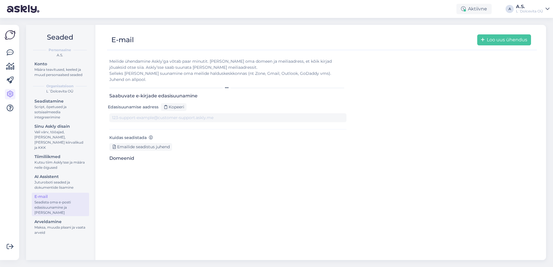
type input "[DOMAIN_NAME][EMAIL_ADDRESS][DOMAIN_NAME]"
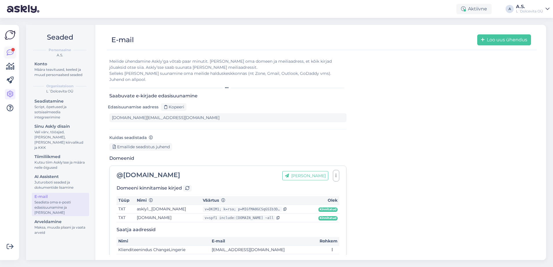
click at [10, 53] on icon at bounding box center [10, 52] width 7 height 7
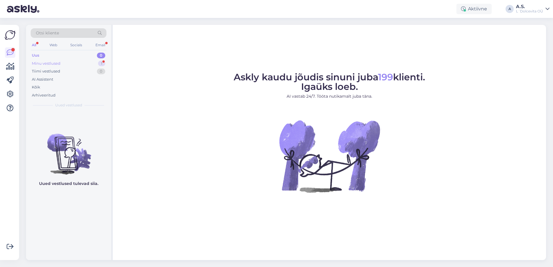
click at [50, 64] on div "Minu vestlused" at bounding box center [46, 64] width 29 height 6
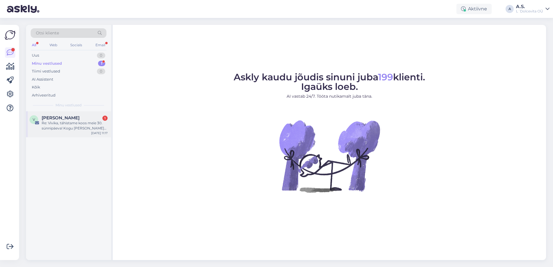
click at [61, 122] on div "Re: Vivika, tähistame koos meie 30. sünnipäeva! Kogu [PERSON_NAME] Sulle -30% 🎉" at bounding box center [75, 126] width 66 height 10
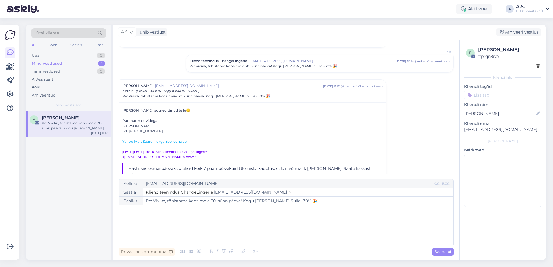
scroll to position [147, 0]
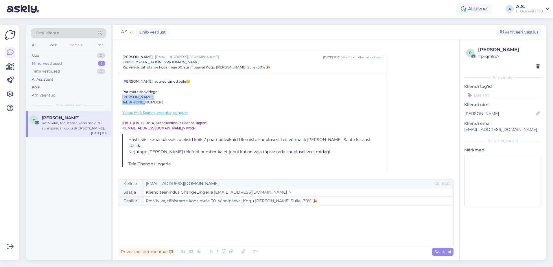
drag, startPoint x: 143, startPoint y: 101, endPoint x: 123, endPoint y: 97, distance: 20.4
click at [123, 97] on div "[PERSON_NAME], suured tänud teile😊 Parimate soovidega Vivika Virve Tel. 5299182…" at bounding box center [252, 123] width 260 height 88
copy div "Vivika Virve Tel. [PHONE_NUMBER]"
click at [520, 32] on div "Arhiveeri vestlus" at bounding box center [518, 32] width 45 height 8
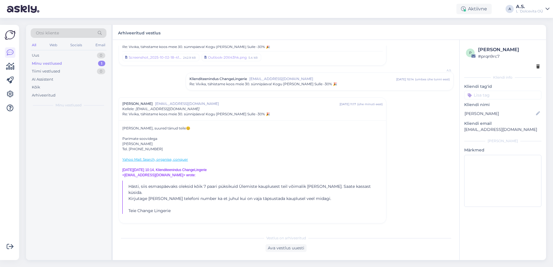
scroll to position [95, 0]
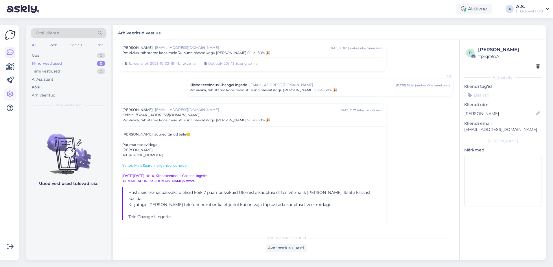
click at [9, 98] on link at bounding box center [10, 94] width 10 height 10
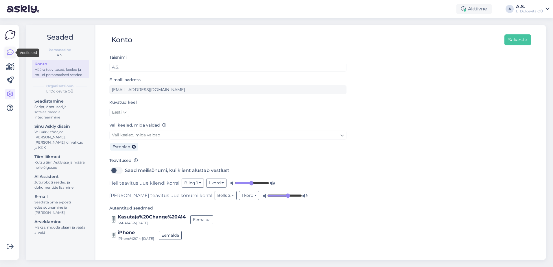
click at [6, 53] on link at bounding box center [10, 52] width 10 height 10
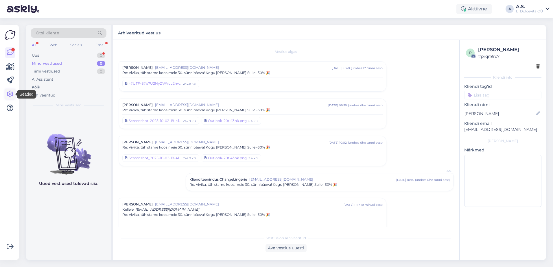
click at [8, 95] on icon at bounding box center [10, 94] width 7 height 7
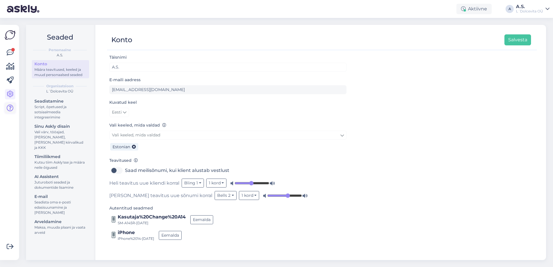
click at [7, 106] on icon at bounding box center [10, 108] width 7 height 7
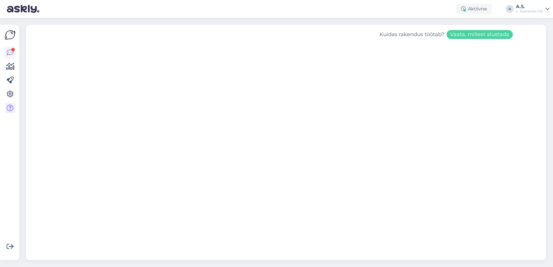
click at [11, 50] on icon at bounding box center [10, 52] width 7 height 7
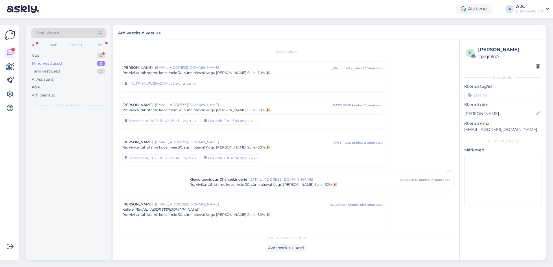
scroll to position [13, 0]
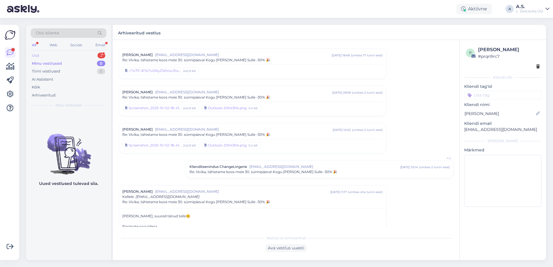
click at [61, 58] on div "Uus 2" at bounding box center [69, 55] width 76 height 8
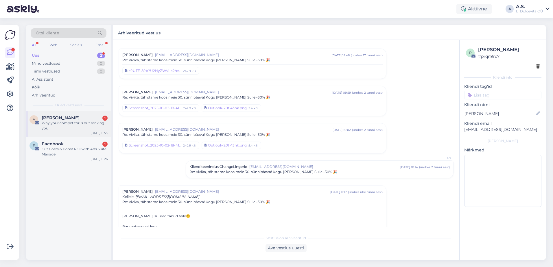
click at [62, 128] on div "Why your competitor is out ranking you" at bounding box center [75, 126] width 66 height 10
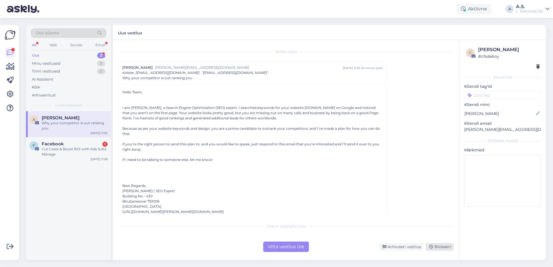
click at [441, 249] on div "Blokeeri" at bounding box center [440, 247] width 28 height 8
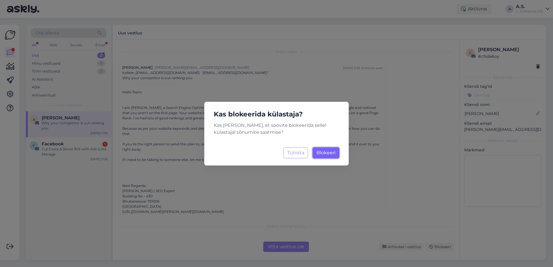
click at [326, 152] on span "Blokeeri" at bounding box center [325, 152] width 19 height 5
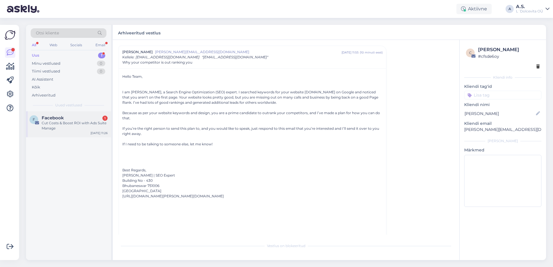
click at [79, 131] on div "F Facebook 1 Cut Costs & Boost ROI with Ads Suite Manage Oct 3 11:26" at bounding box center [68, 124] width 85 height 26
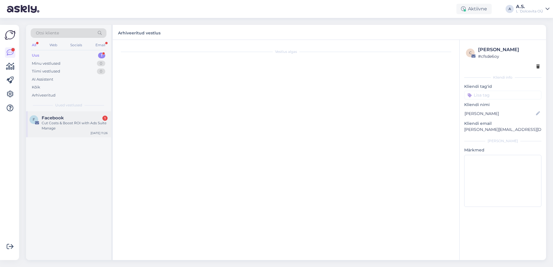
scroll to position [0, 0]
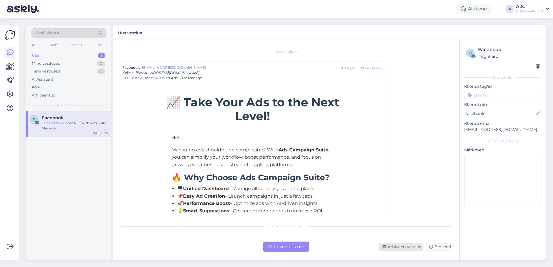
click at [402, 245] on div "Arhiveeri vestlus" at bounding box center [401, 247] width 45 height 8
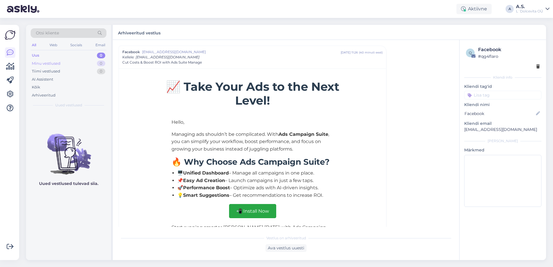
click at [69, 62] on div "Minu vestlused 0" at bounding box center [69, 64] width 76 height 8
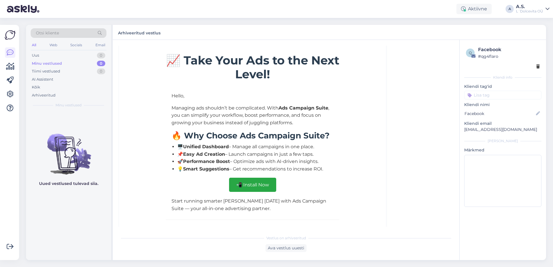
scroll to position [83, 0]
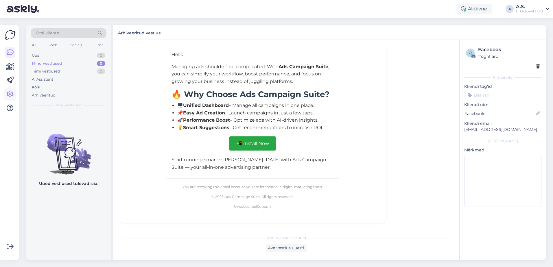
click at [9, 93] on icon at bounding box center [10, 94] width 7 height 7
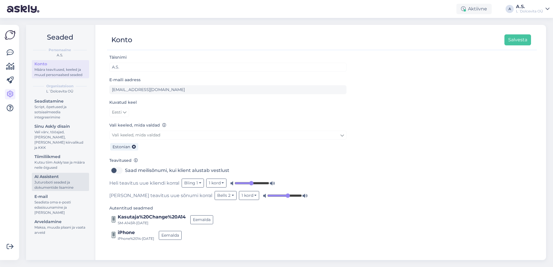
click at [47, 180] on div "Juturoboti seaded ja dokumentide lisamine" at bounding box center [60, 185] width 52 height 10
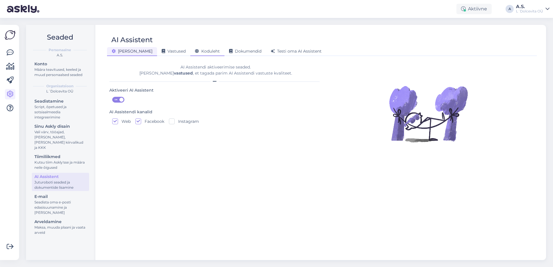
click at [195, 50] on span "Koduleht" at bounding box center [207, 51] width 25 height 5
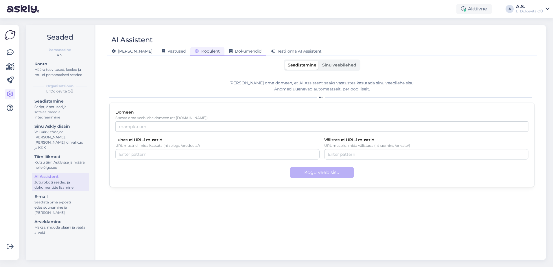
click at [229, 49] on span "Dokumendid" at bounding box center [245, 51] width 32 height 5
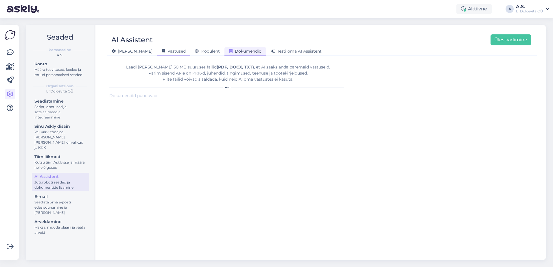
click at [162, 49] on span "Vastused" at bounding box center [174, 51] width 24 height 5
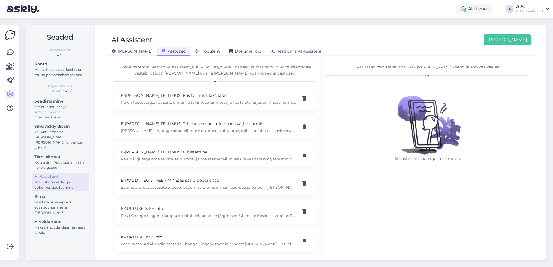
click at [158, 98] on p "E-POE TELLIMUS: Kas tellimus läks läbi?" at bounding box center [208, 95] width 175 height 6
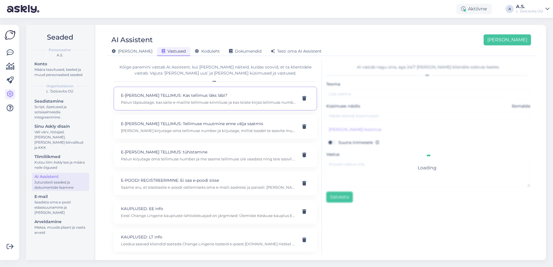
type input "E-POE TELLIMUS: Kas tellimus läks läbi?"
type input "Kas minu tellimus tuli läbi"
type textarea "Palun täpsustage, kas saite e-mailile tellimuse kinnituse ja kas leiate kirjas …"
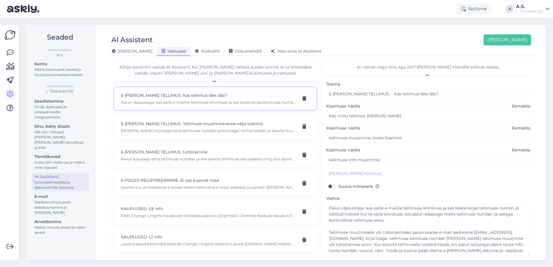
drag, startPoint x: 528, startPoint y: 229, endPoint x: 529, endPoint y: 254, distance: 25.4
click at [529, 254] on div "AI vastab nagu sina, aga 24/7 ja igale kliendile sobivas keeles. Teema E-POE TE…" at bounding box center [428, 157] width 212 height 195
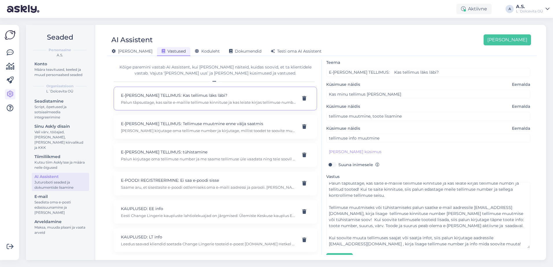
scroll to position [15, 0]
drag, startPoint x: 523, startPoint y: 232, endPoint x: 523, endPoint y: 246, distance: 13.9
click at [523, 246] on textarea "Palun täpsustage, kas saite e-mailile tellimuse kinnituse ja kas leiate kirjas …" at bounding box center [428, 215] width 204 height 66
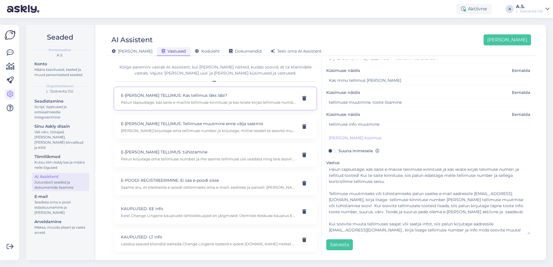
scroll to position [10, 0]
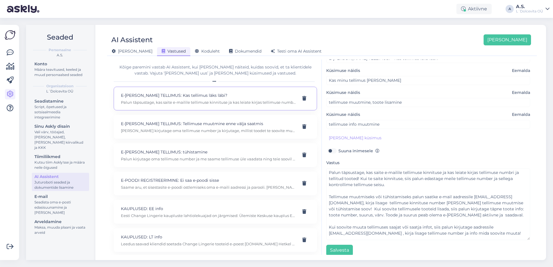
drag, startPoint x: 525, startPoint y: 234, endPoint x: 525, endPoint y: 239, distance: 5.5
click at [525, 239] on textarea "Palun täpsustage, kas saite e-mailile tellimuse kinnituse ja kas leiate kirjas …" at bounding box center [428, 204] width 204 height 72
drag, startPoint x: 524, startPoint y: 239, endPoint x: 523, endPoint y: 253, distance: 14.2
click at [523, 253] on textarea "Palun täpsustage, kas saite e-mailile tellimuse kinnituse ja kas leiate kirjas …" at bounding box center [428, 211] width 204 height 86
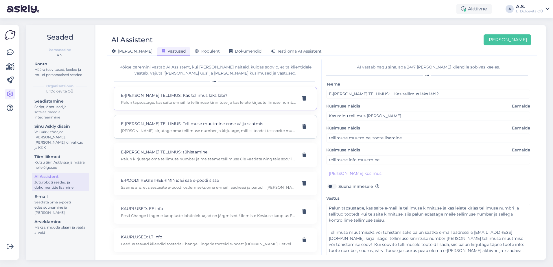
click at [180, 128] on div "E-POE TELLIMUS: Tellimuse muutmine enne välja saatmis Palun kirjutage oma telli…" at bounding box center [208, 127] width 175 height 13
type input "E-POE TELLIMUS: Tellimuse muutmine enne välja saatmis"
type input "Kas ma saan oma just tehtud tellimuses toodet vahetada"
type textarea "Palun kirjutage oma tellimuse number ja kirjutage, millist toodet te soovite mu…"
type input "Soovin oma tellimuses muuta toodet, tooteid, vahetada toodet. Tellimus ei ole k…"
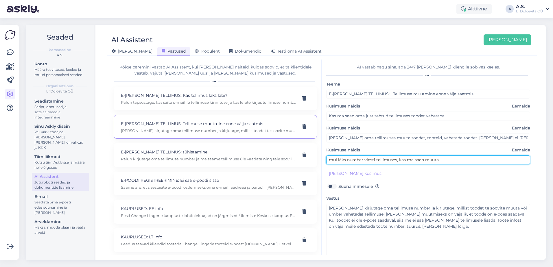
click at [367, 160] on input "mul läks number vlesti tellimuses, kas ma saan muuta" at bounding box center [428, 160] width 204 height 9
click at [441, 161] on input "mul läks number valesti tellimuses, kas ma saan muuta" at bounding box center [428, 160] width 204 height 9
type input "mul läks number valesti tellimuses, kas ma saan muuta"
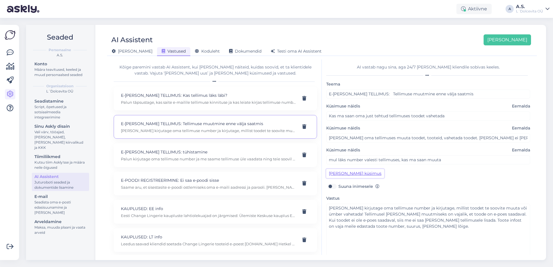
click at [349, 173] on button "Lisa kliendi küsimus" at bounding box center [355, 173] width 58 height 9
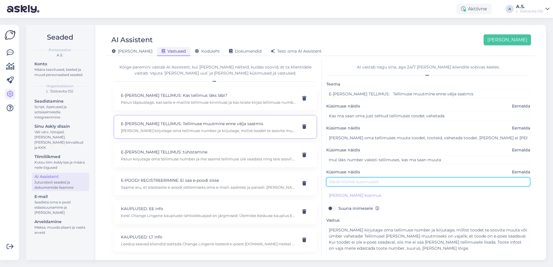
click at [357, 180] on input "text" at bounding box center [428, 181] width 204 height 9
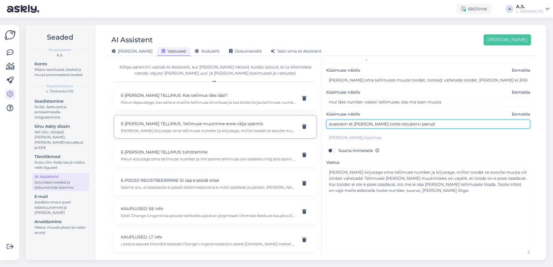
scroll to position [77, 0]
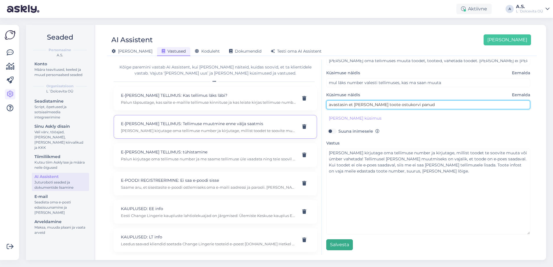
type input "avastasin et olin vale toote ostukorvi panud"
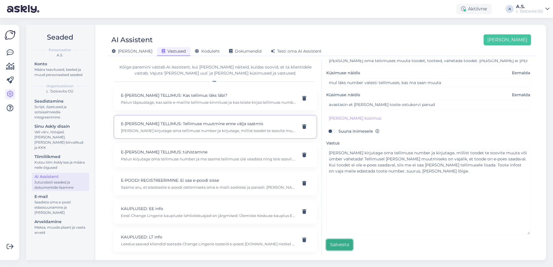
click at [334, 245] on button "Salvesta" at bounding box center [339, 244] width 27 height 11
type input "avastasin et olin vale toote ostukorvi panud"
type input "mul läks number valesti tellimuses, kas ma saan muuta"
click at [12, 51] on icon at bounding box center [10, 52] width 7 height 7
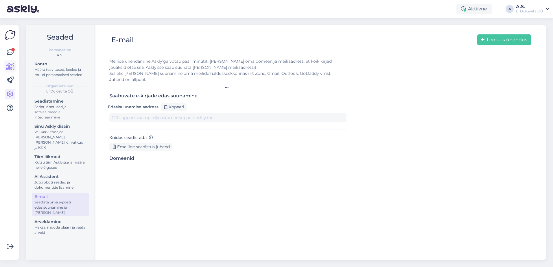
type input "[DOMAIN_NAME][EMAIL_ADDRESS][DOMAIN_NAME]"
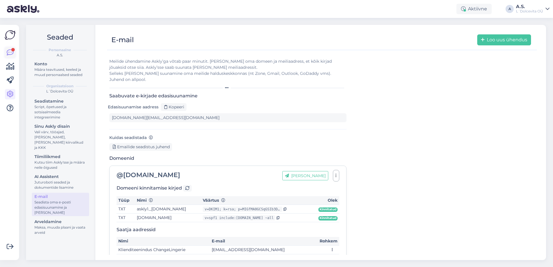
click at [7, 53] on icon at bounding box center [10, 52] width 7 height 7
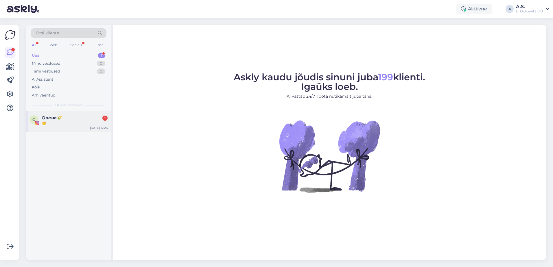
click at [53, 126] on div "О [PERSON_NAME]🌾 1 👏 [DATE] 12:26" at bounding box center [68, 121] width 85 height 21
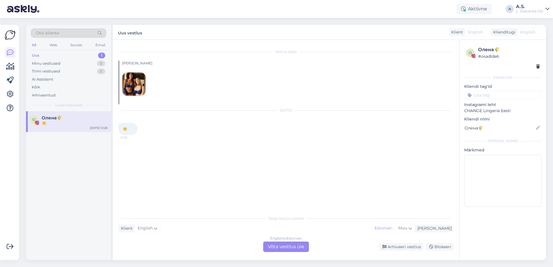
click at [133, 81] on img at bounding box center [133, 84] width 23 height 23
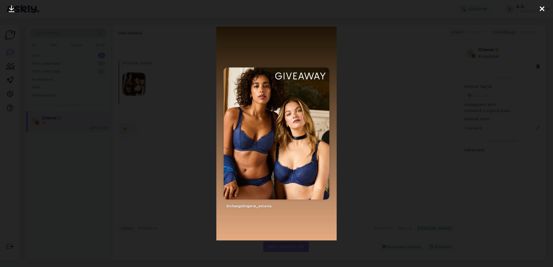
click at [542, 6] on icon at bounding box center [541, 9] width 5 height 8
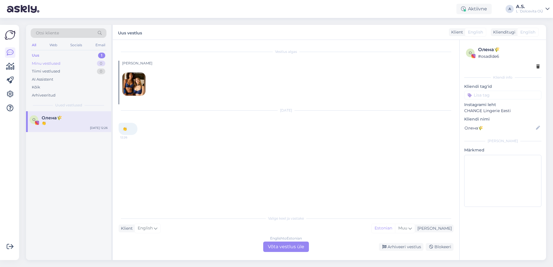
click at [52, 64] on div "Minu vestlused" at bounding box center [46, 64] width 29 height 6
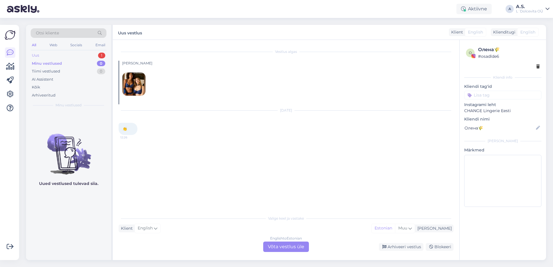
click at [50, 56] on div "Uus 1" at bounding box center [69, 55] width 76 height 8
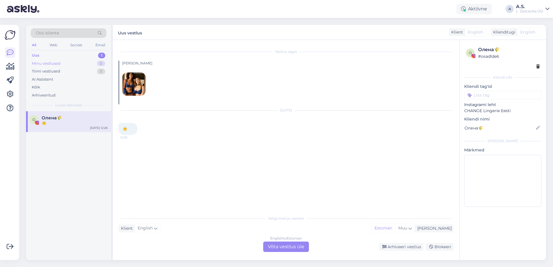
click at [46, 64] on div "Minu vestlused" at bounding box center [46, 64] width 29 height 6
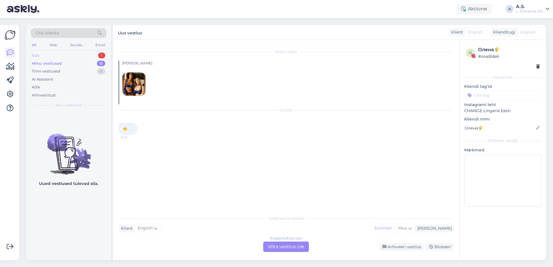
click at [49, 57] on div "Uus 1" at bounding box center [69, 55] width 76 height 8
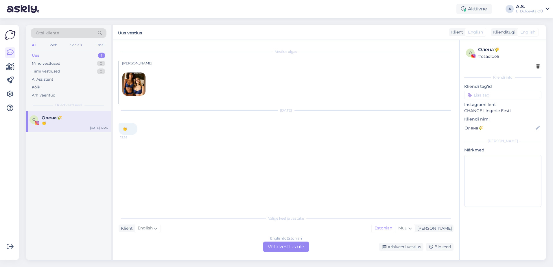
click at [81, 126] on div "О [PERSON_NAME]🌾 👏 [DATE] 12:26" at bounding box center [68, 121] width 85 height 21
click at [12, 93] on icon at bounding box center [10, 94] width 7 height 7
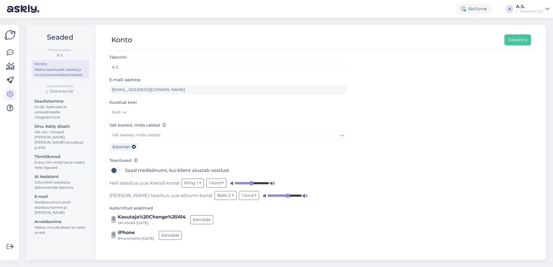
click at [7, 94] on icon at bounding box center [10, 94] width 7 height 7
click at [6, 108] on link at bounding box center [10, 108] width 10 height 10
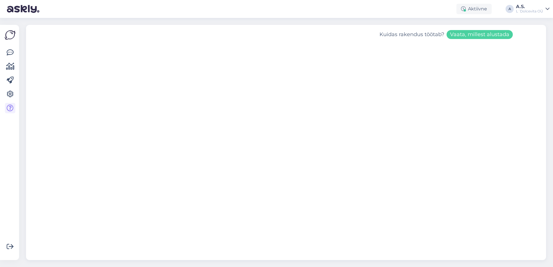
click at [68, 30] on div "Kuidas rakendus töötab? Vaata, millest alustada" at bounding box center [286, 142] width 520 height 235
click at [9, 52] on icon at bounding box center [10, 52] width 7 height 7
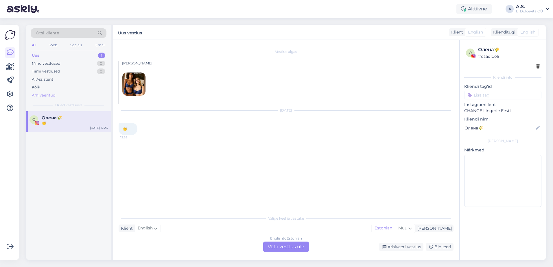
click at [43, 95] on div "Arhiveeritud" at bounding box center [44, 96] width 24 height 6
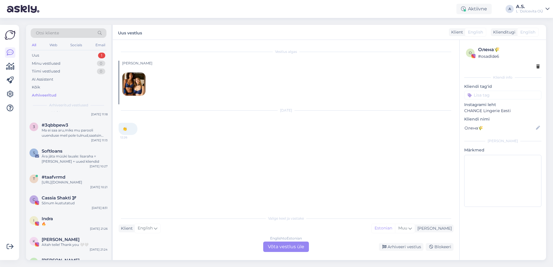
scroll to position [405, 0]
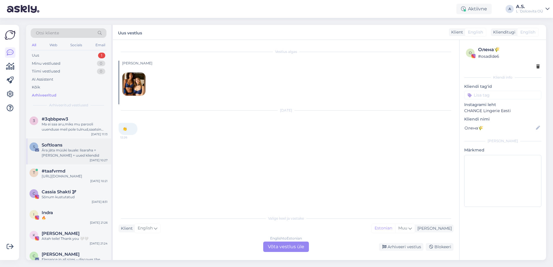
click at [62, 161] on div "S Softloans Ära jäta müüki lauale: lisaraha = [PERSON_NAME] + uued kliendid [DA…" at bounding box center [68, 151] width 85 height 26
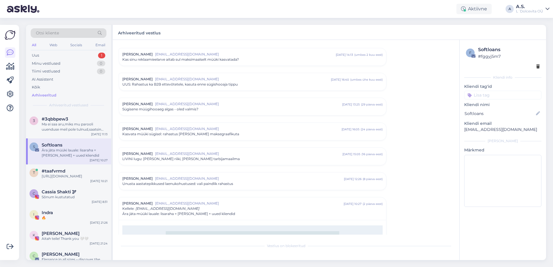
scroll to position [109, 0]
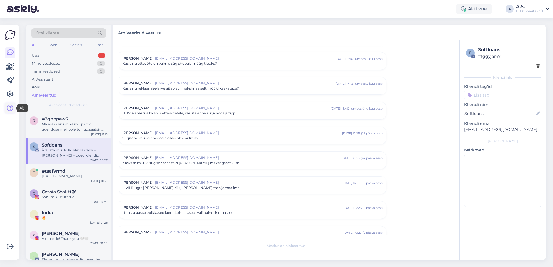
click at [10, 108] on icon at bounding box center [10, 108] width 7 height 7
